Goal: Check status: Check status

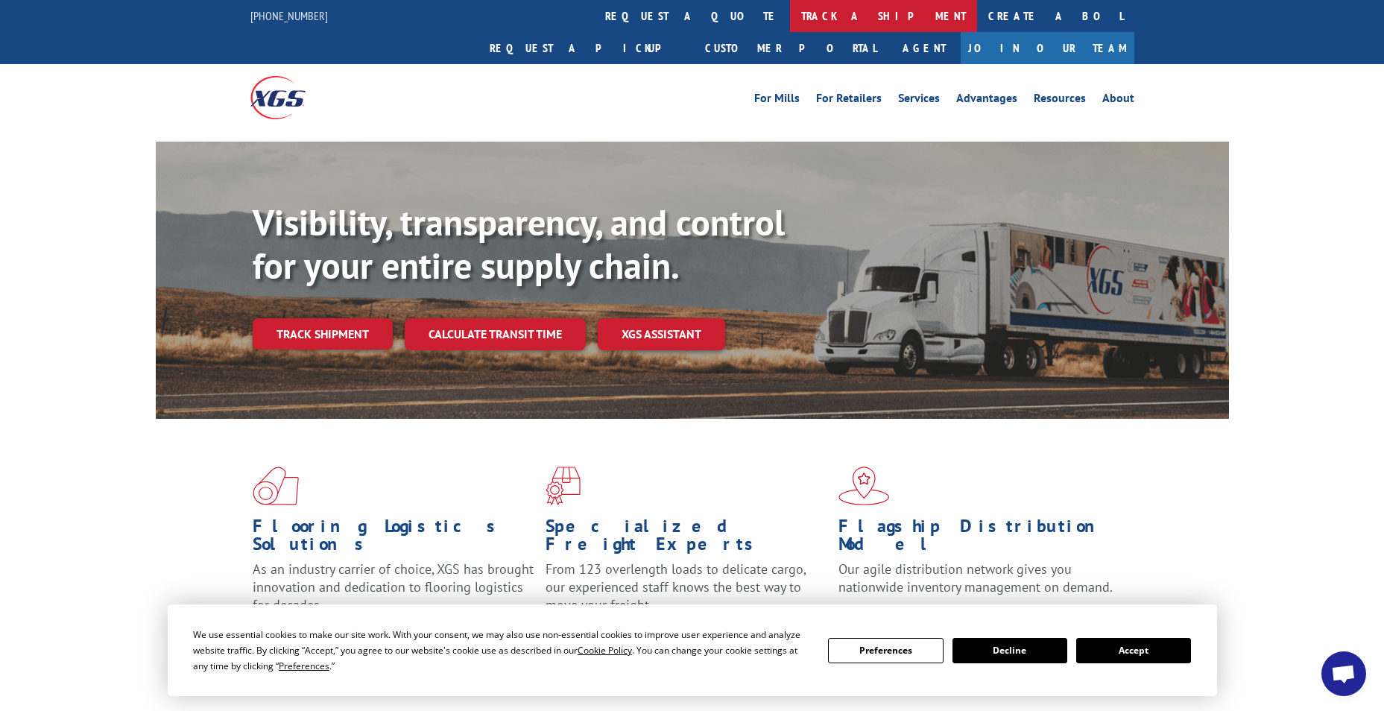
click at [790, 16] on link "track a shipment" at bounding box center [883, 16] width 187 height 32
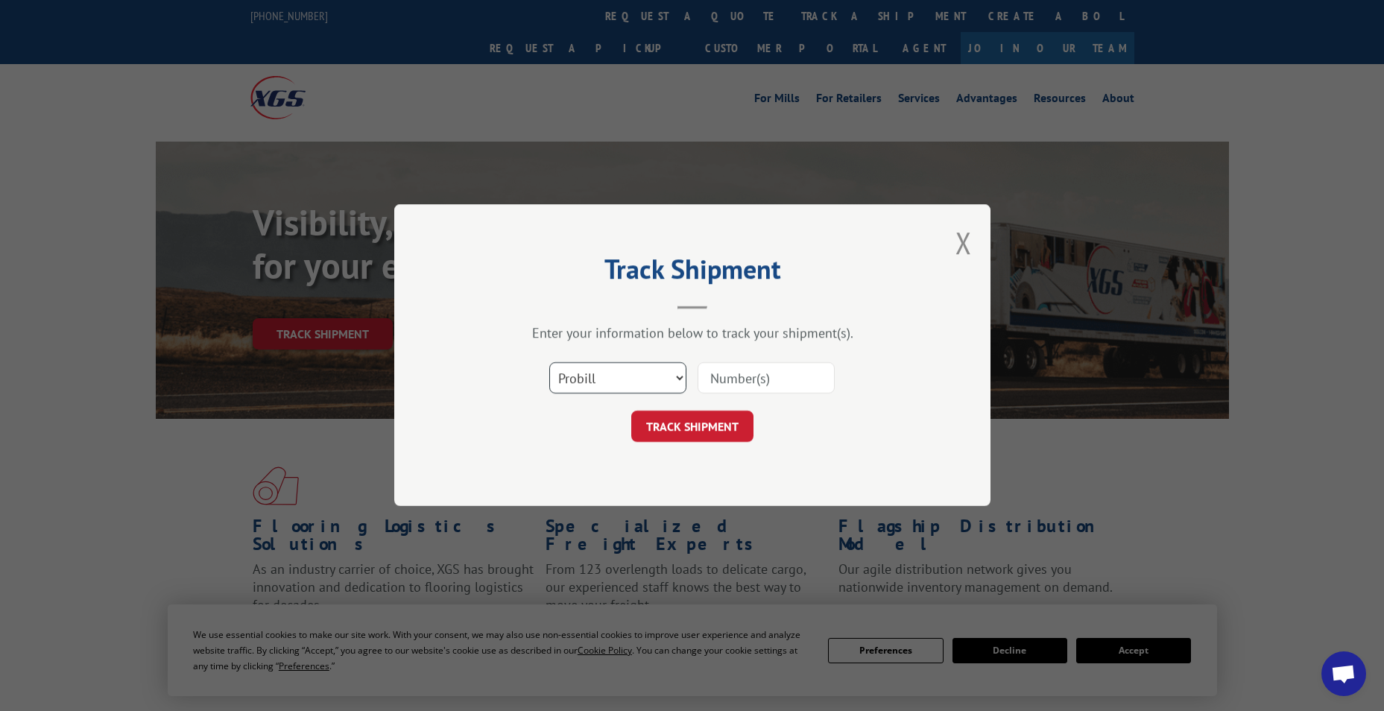
click at [678, 379] on select "Select category... Probill BOL PO" at bounding box center [617, 378] width 137 height 31
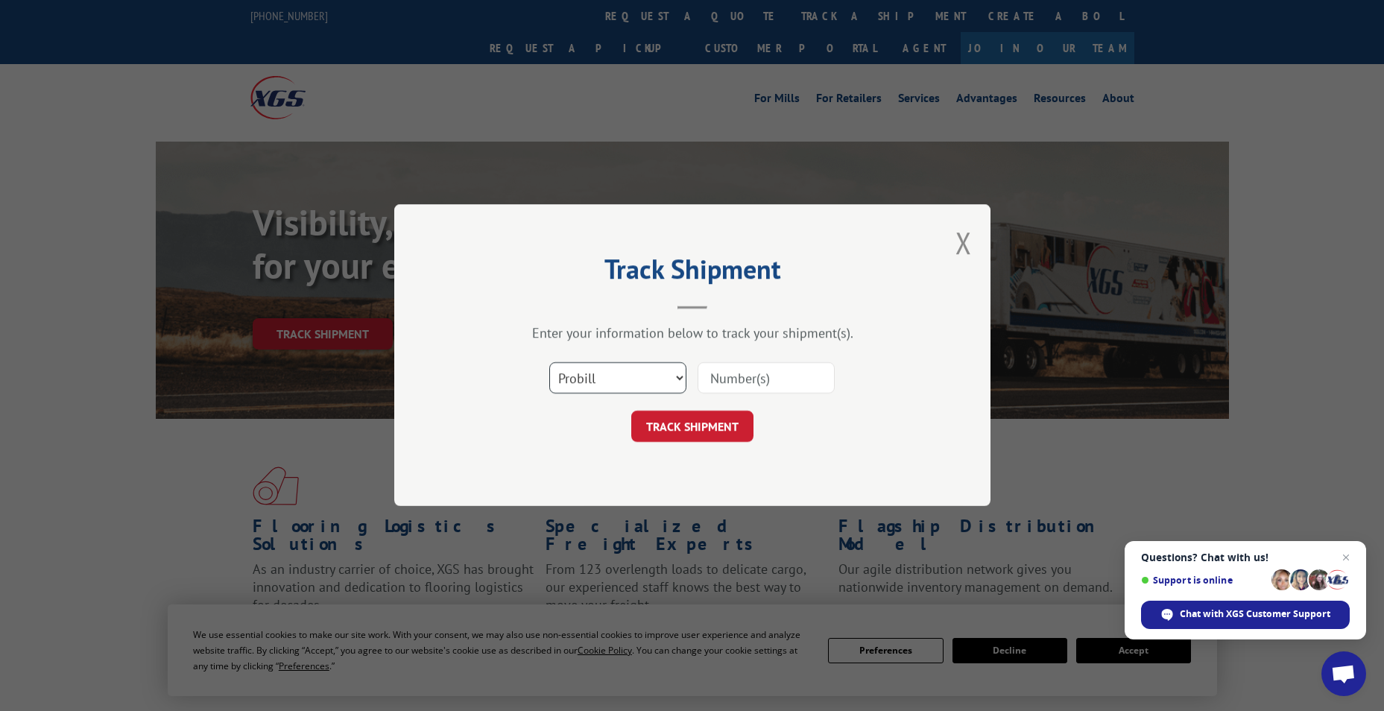
select select "bol"
click at [549, 363] on select "Select category... Probill BOL PO" at bounding box center [617, 378] width 137 height 31
click at [778, 370] on input at bounding box center [766, 378] width 137 height 31
paste input "442631"
type input "442631"
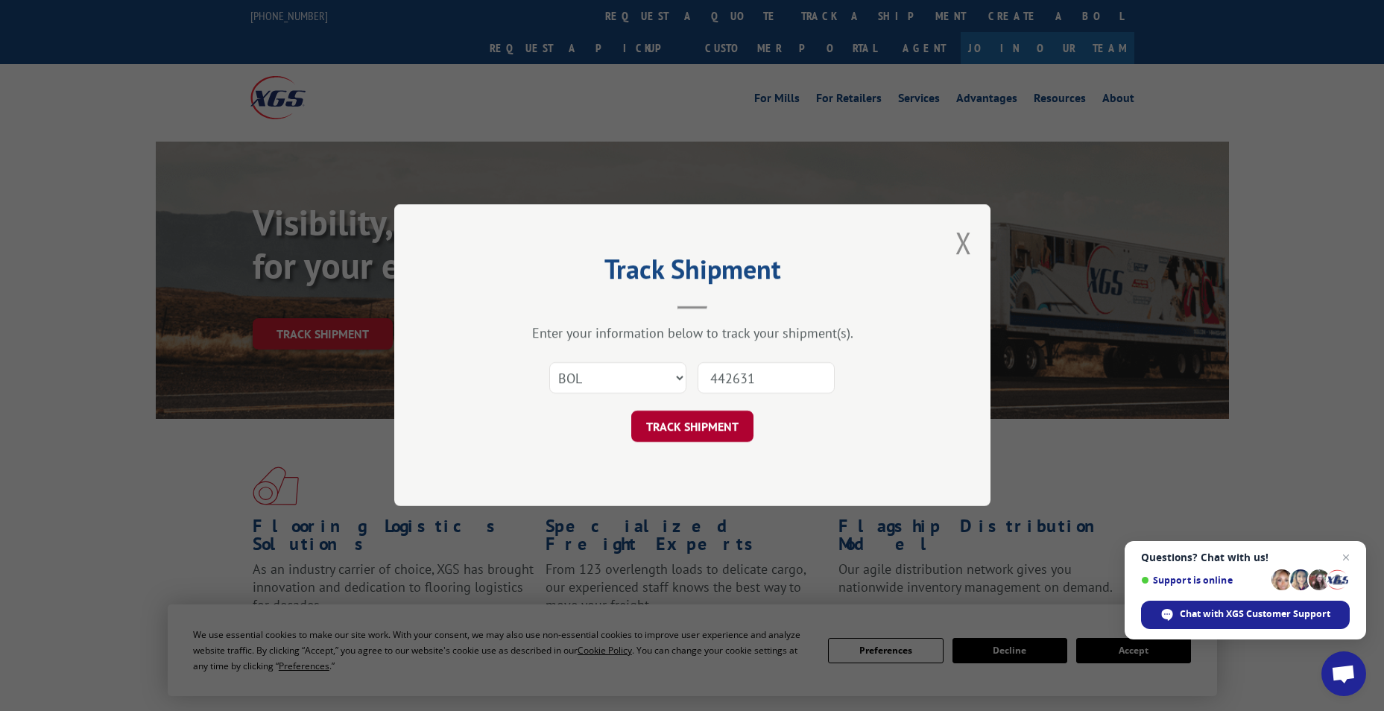
click at [674, 423] on button "TRACK SHIPMENT" at bounding box center [692, 427] width 122 height 31
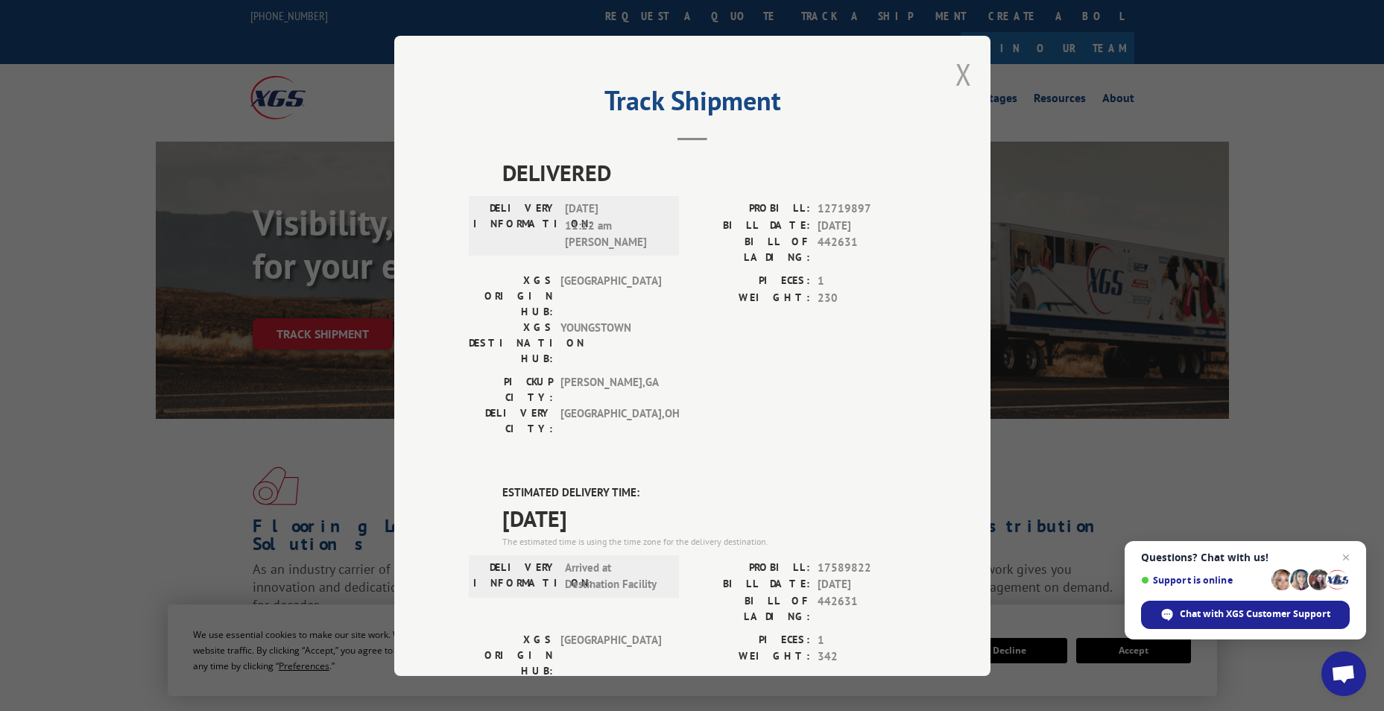
click at [964, 73] on button "Close modal" at bounding box center [964, 74] width 16 height 40
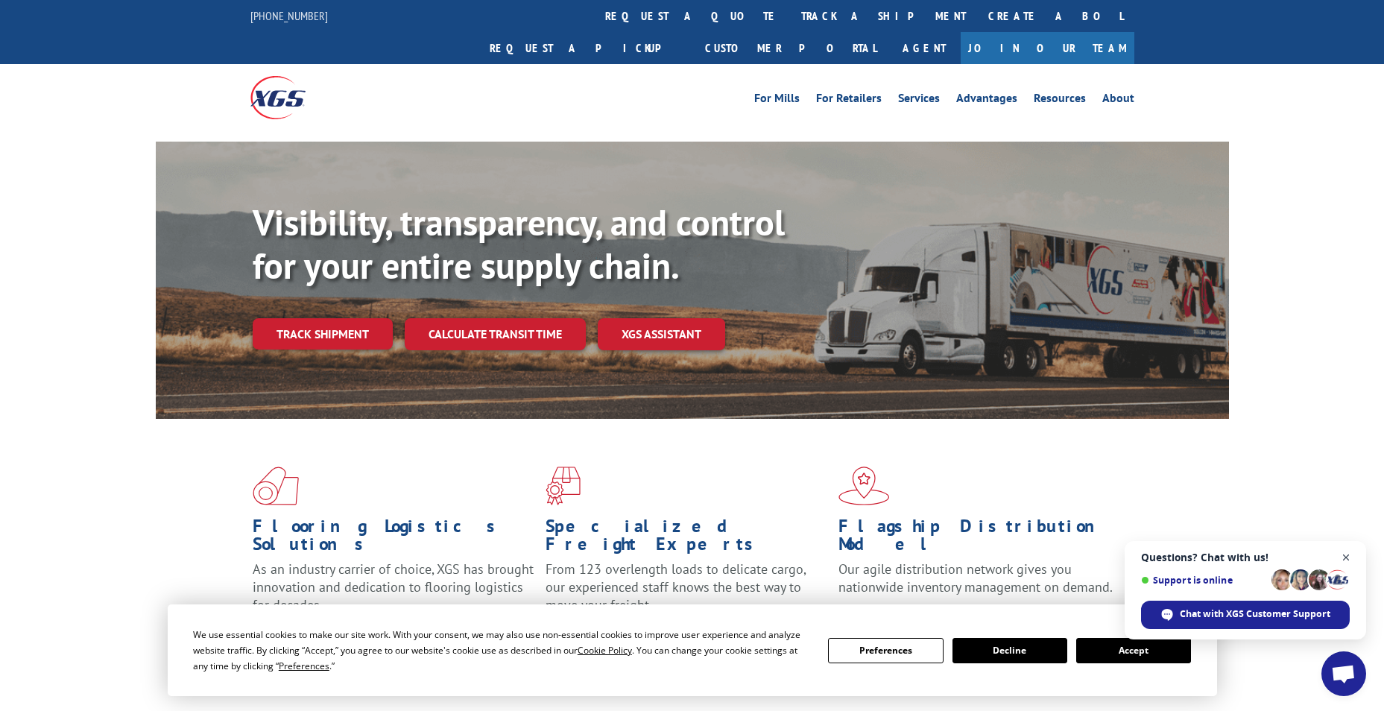
click at [1349, 552] on span "Open chat" at bounding box center [1346, 558] width 19 height 19
